Goal: Transaction & Acquisition: Download file/media

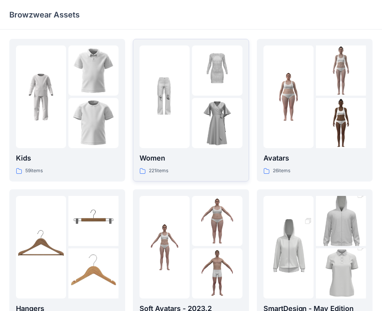
click at [174, 154] on p "Women" at bounding box center [191, 158] width 103 height 11
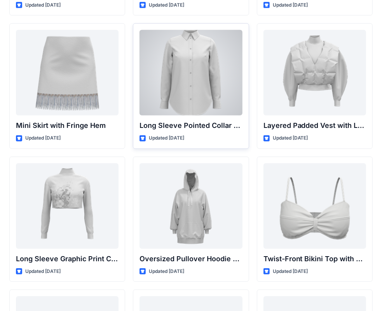
scroll to position [2276, 0]
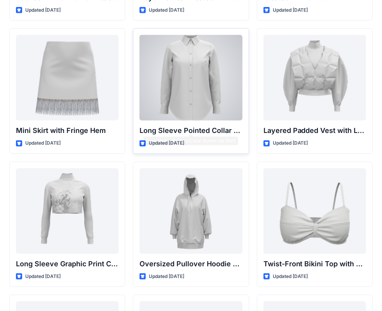
click at [191, 102] on div at bounding box center [191, 78] width 103 height 86
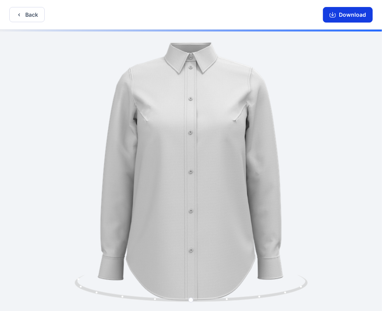
click at [338, 14] on button "Download" at bounding box center [348, 15] width 50 height 16
click at [350, 18] on button "Download" at bounding box center [348, 15] width 50 height 16
click at [344, 15] on button "Download" at bounding box center [348, 15] width 50 height 16
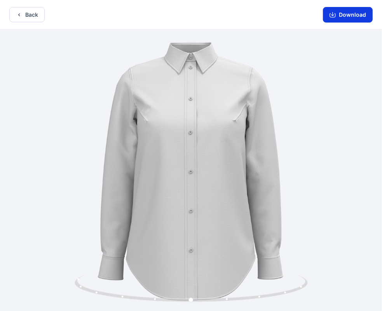
click at [343, 18] on button "Download" at bounding box center [348, 15] width 50 height 16
